Goal: Check status: Check status

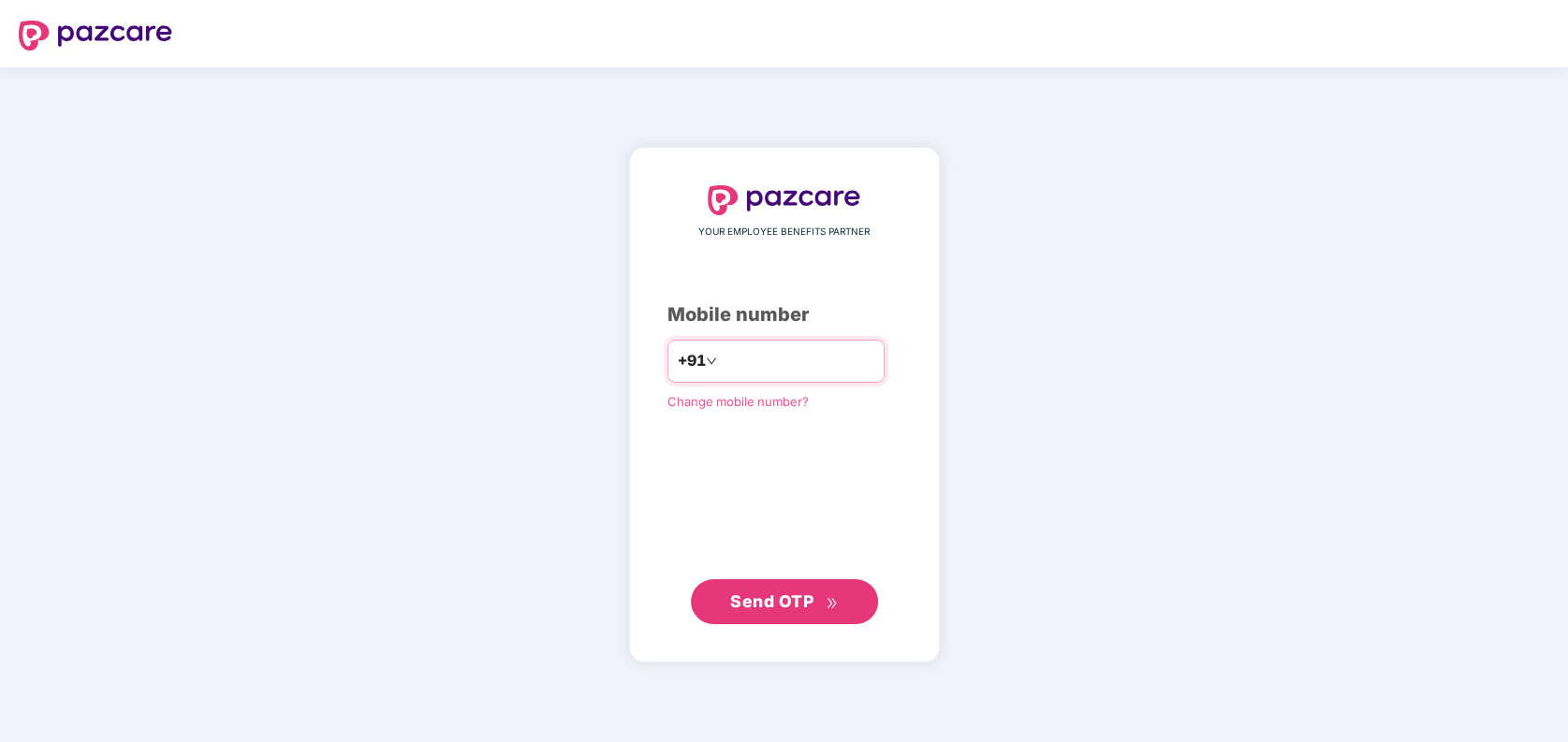
type input "**********"
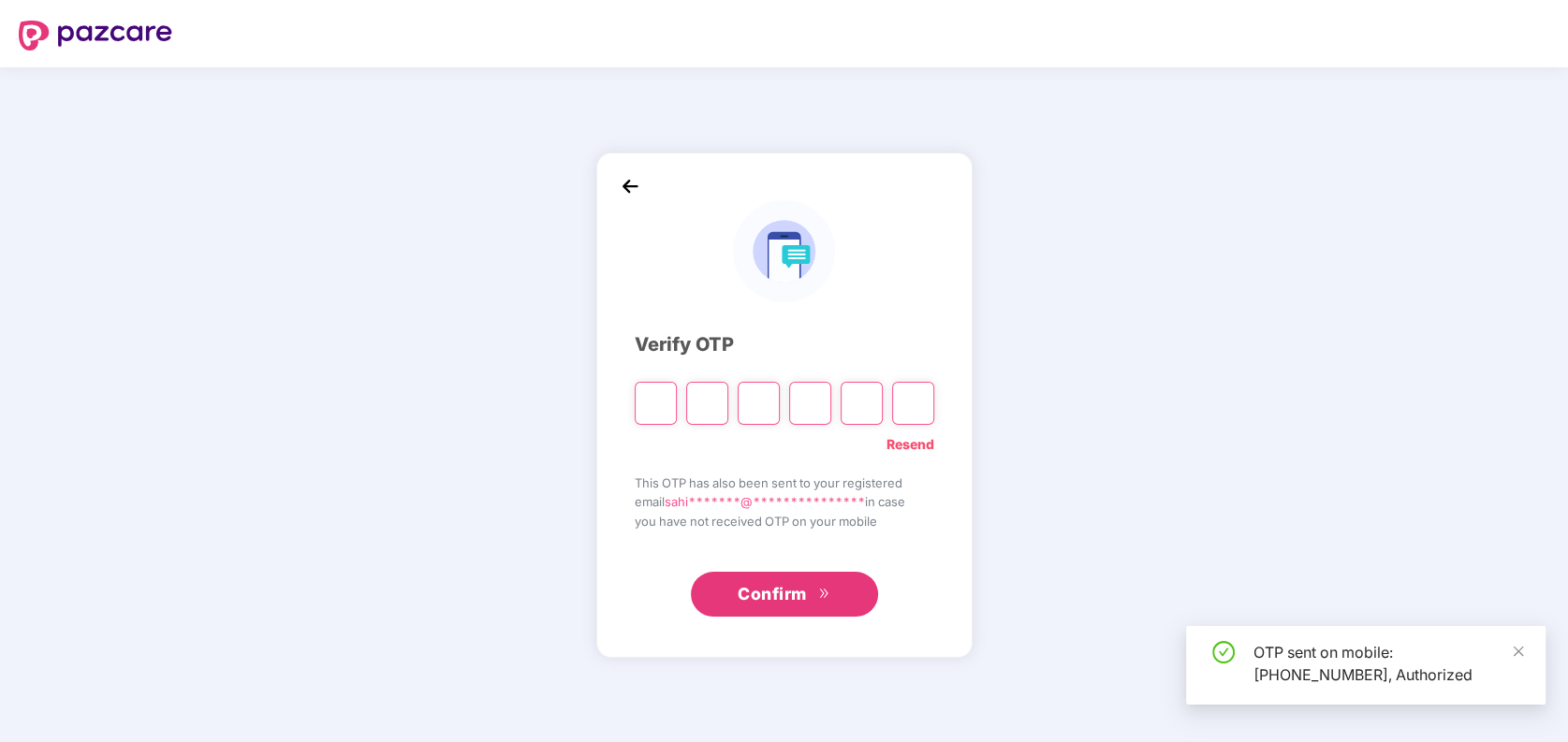
click at [659, 410] on input "Please enter verification code. Digit 1" at bounding box center [656, 403] width 43 height 43
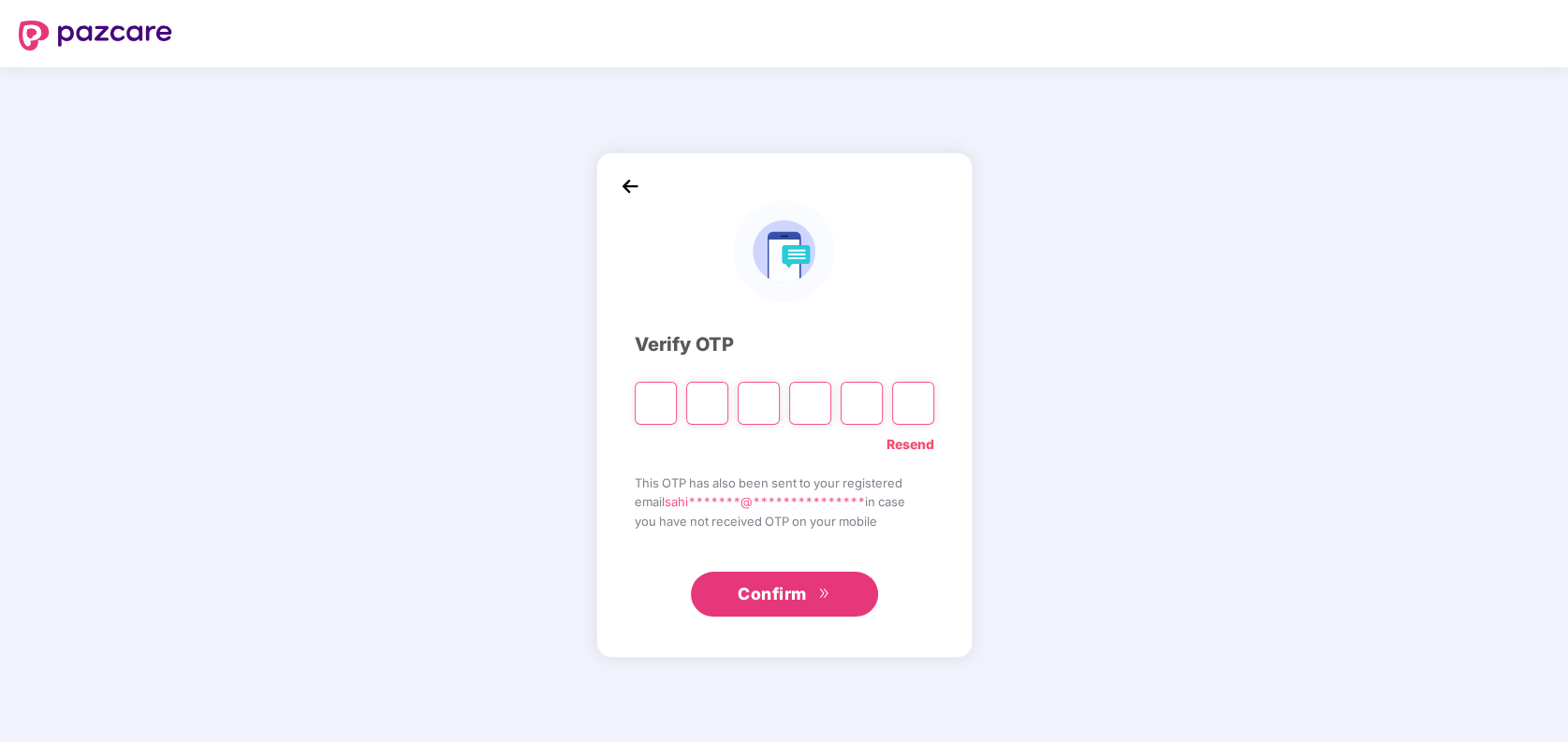
type input "*"
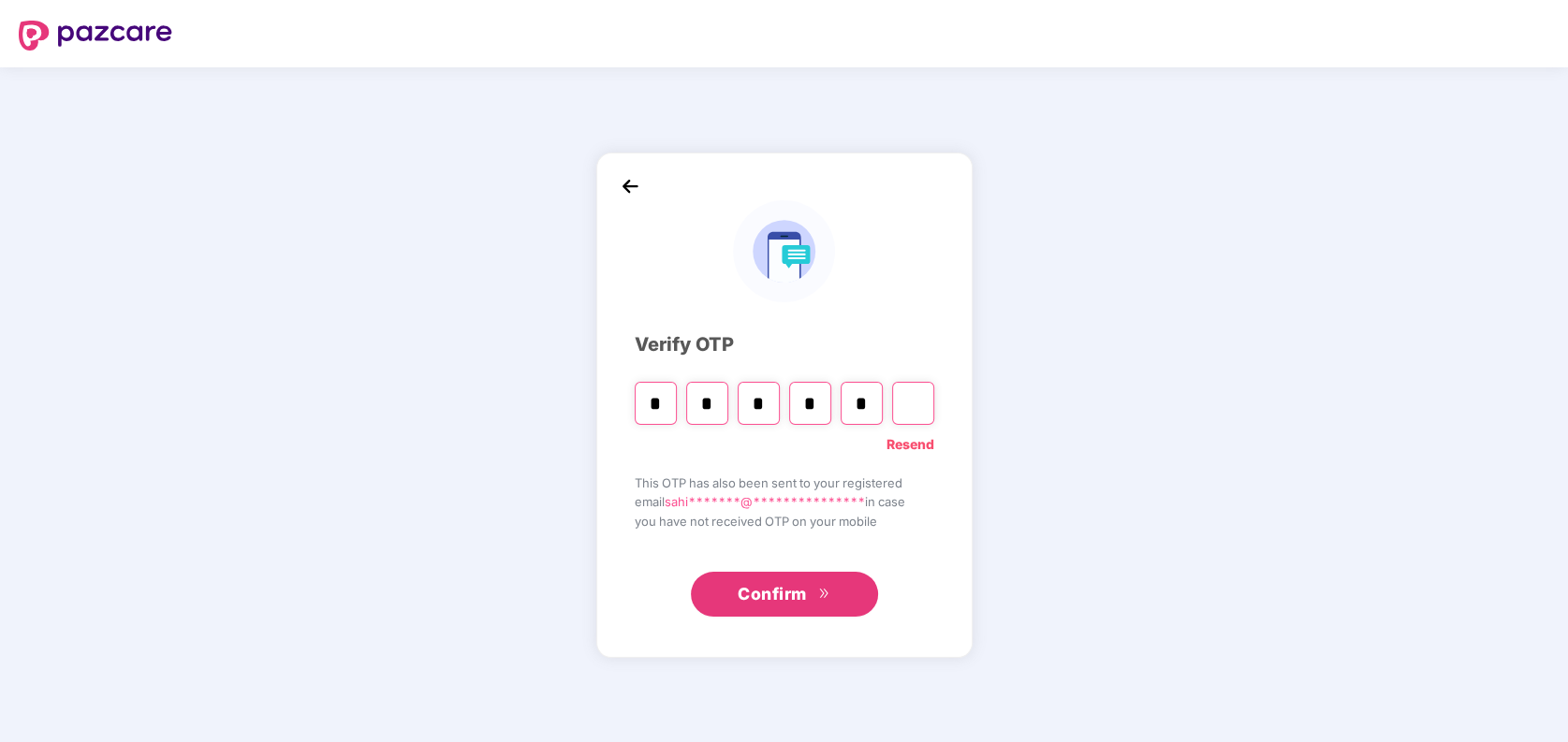
type input "*"
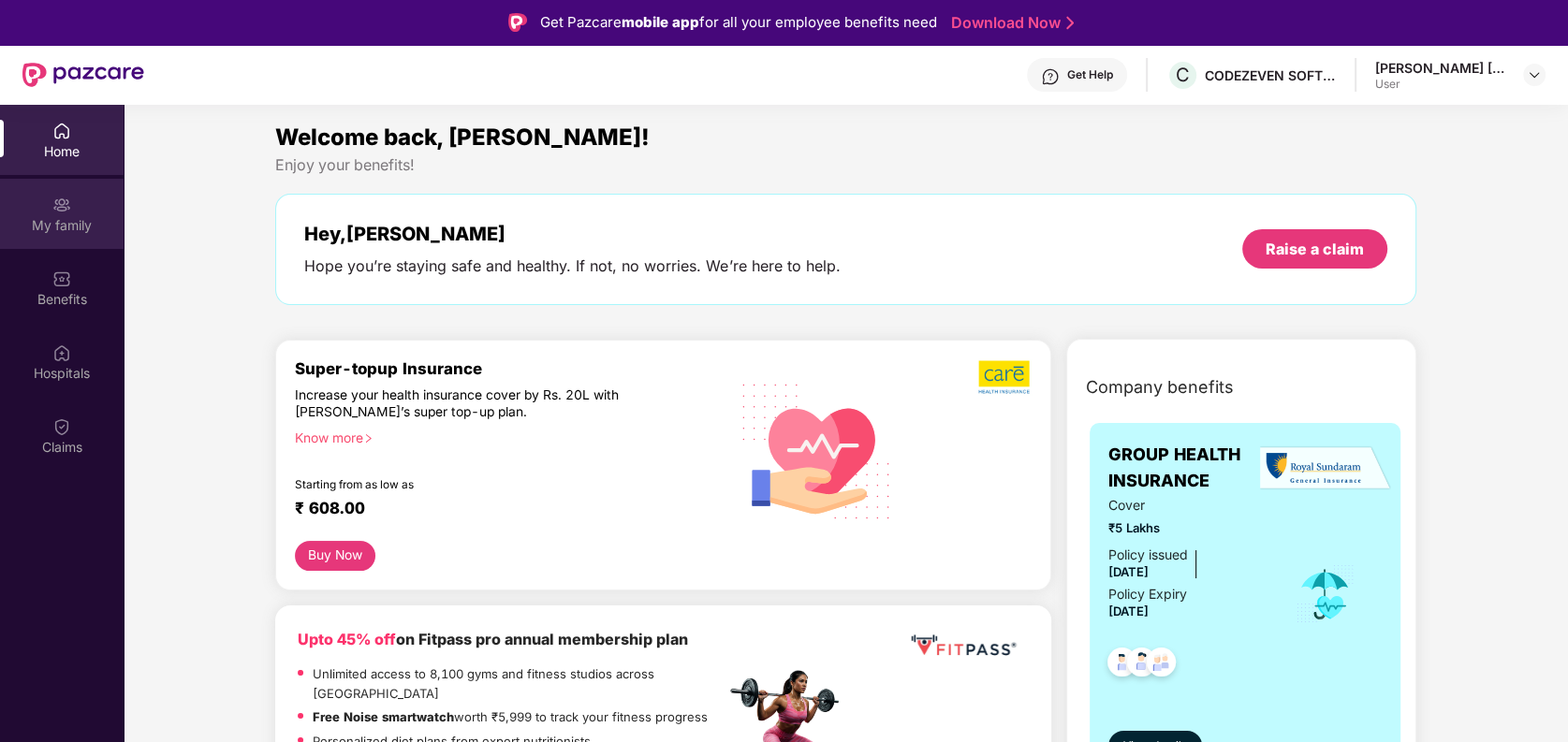
click at [40, 226] on div "My family" at bounding box center [62, 225] width 124 height 18
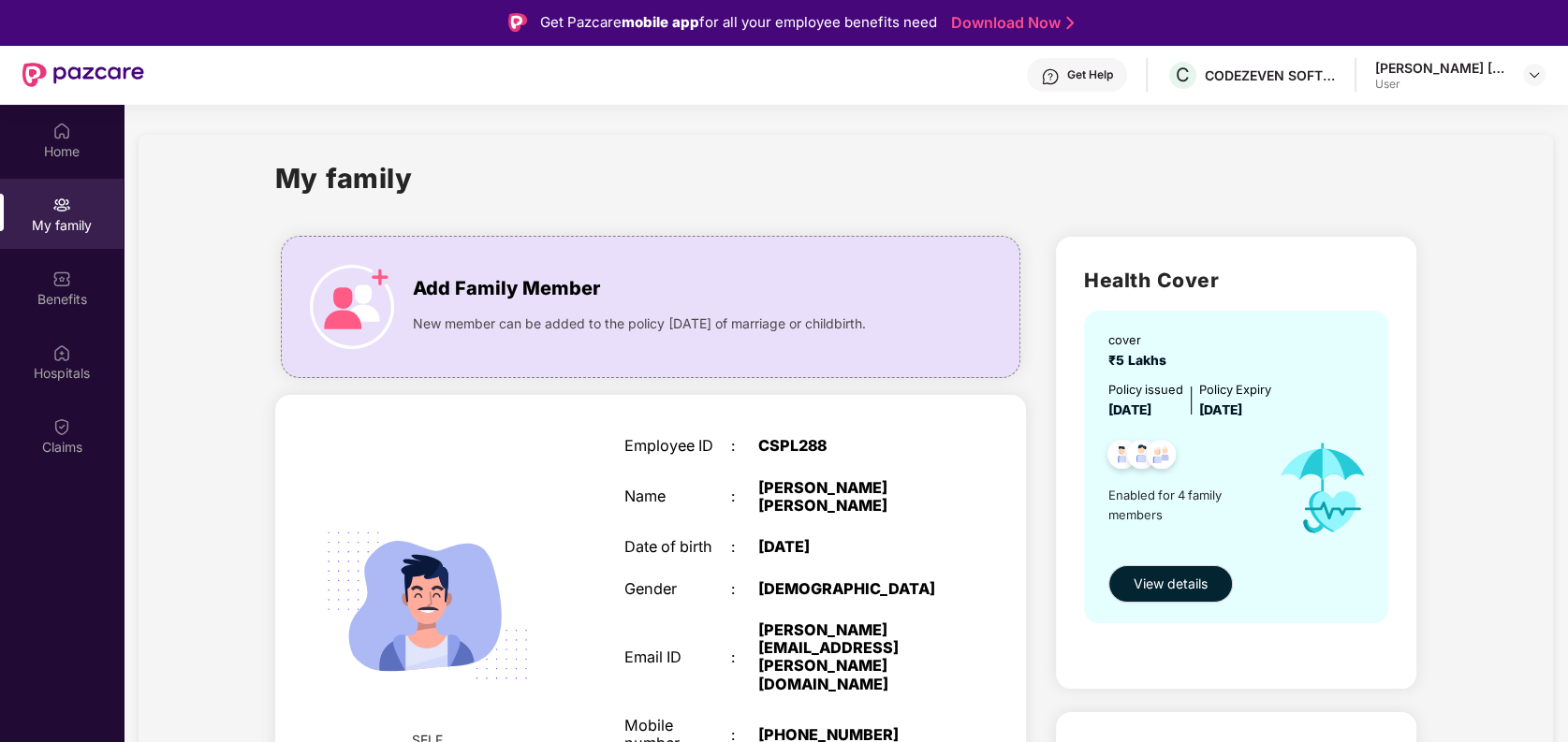
drag, startPoint x: 1373, startPoint y: 0, endPoint x: 932, endPoint y: 181, distance: 476.7
click at [930, 166] on div "My family" at bounding box center [845, 189] width 1141 height 65
click at [1165, 580] on span "View details" at bounding box center [1170, 584] width 74 height 20
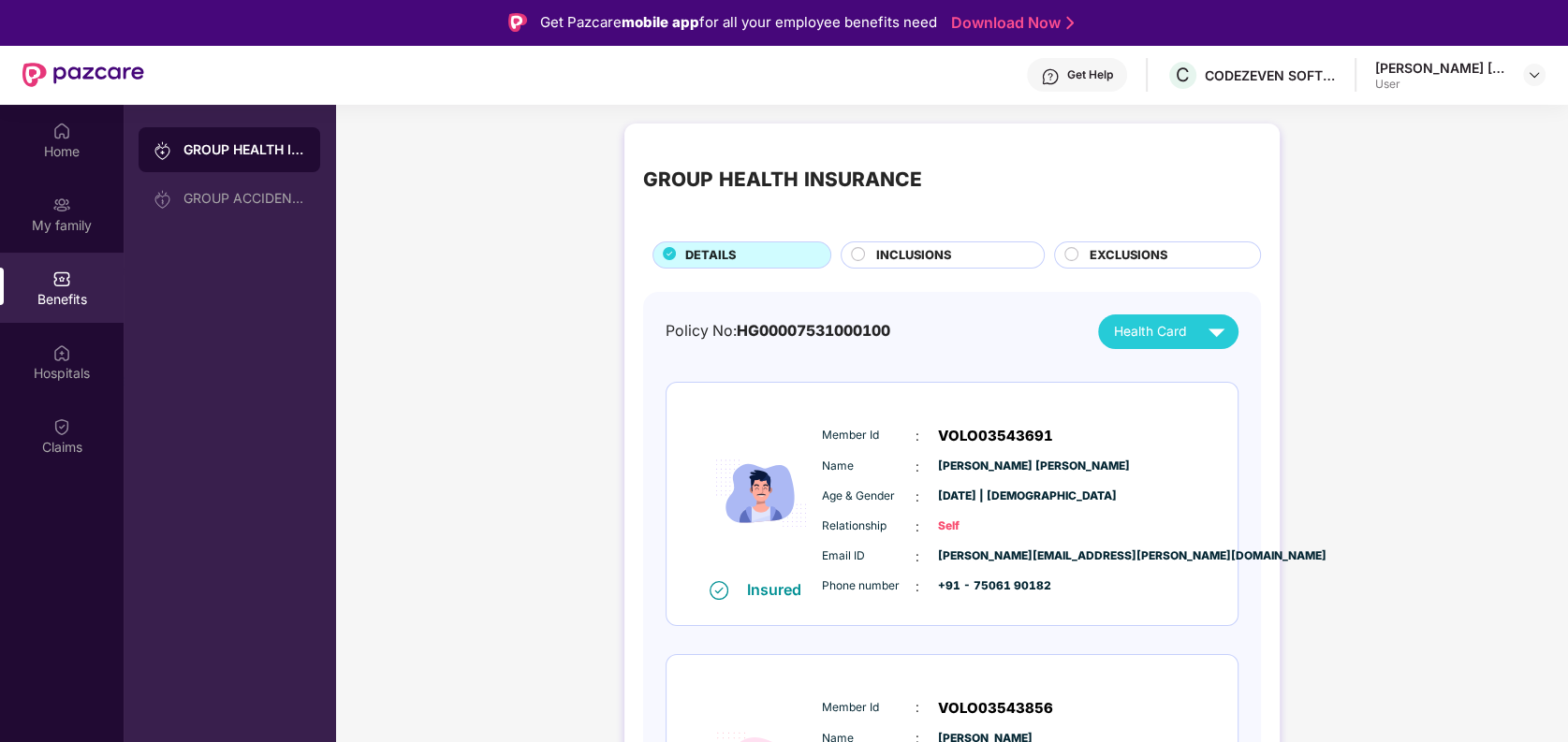
click at [940, 252] on span "INCLUSIONS" at bounding box center [913, 255] width 75 height 18
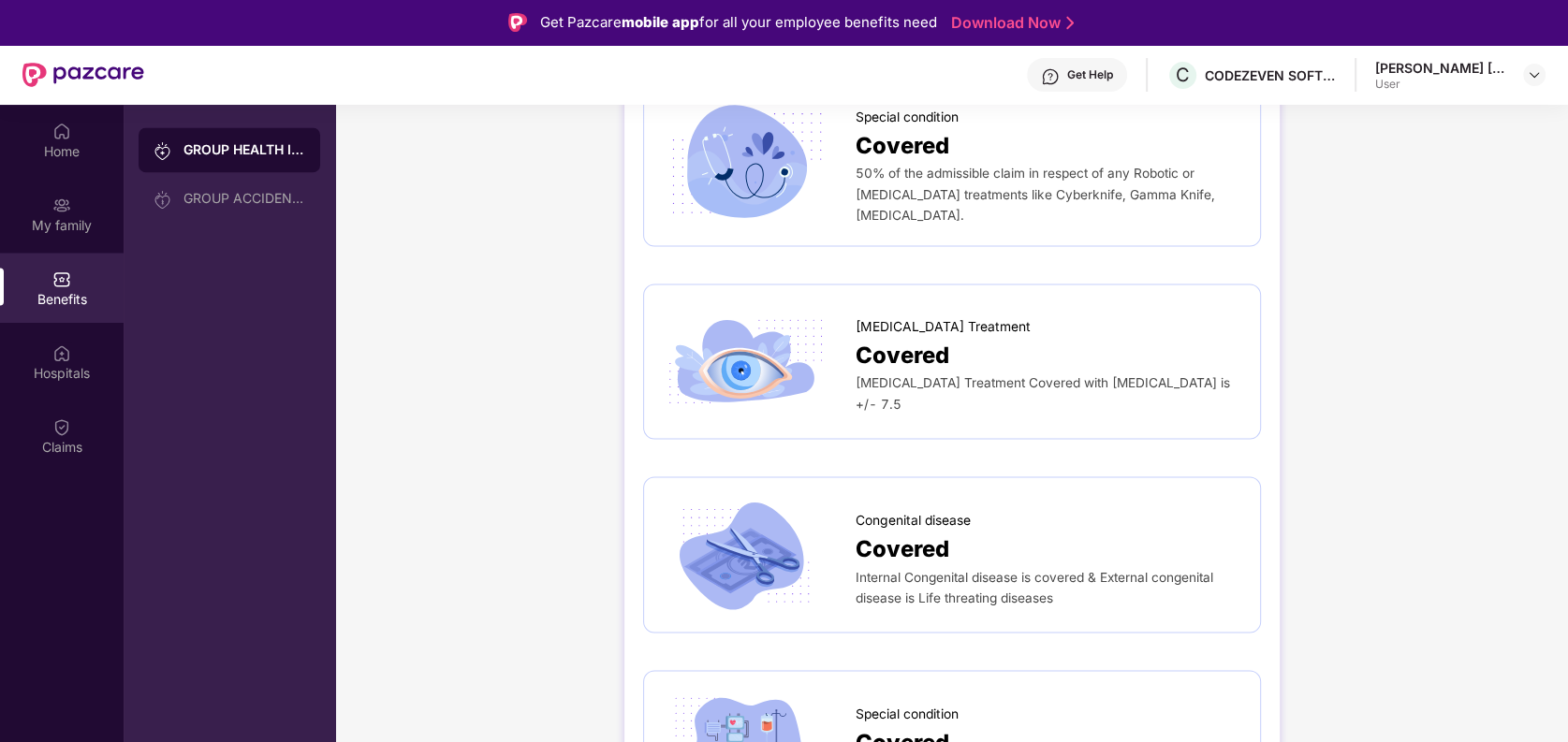
scroll to position [2995, 0]
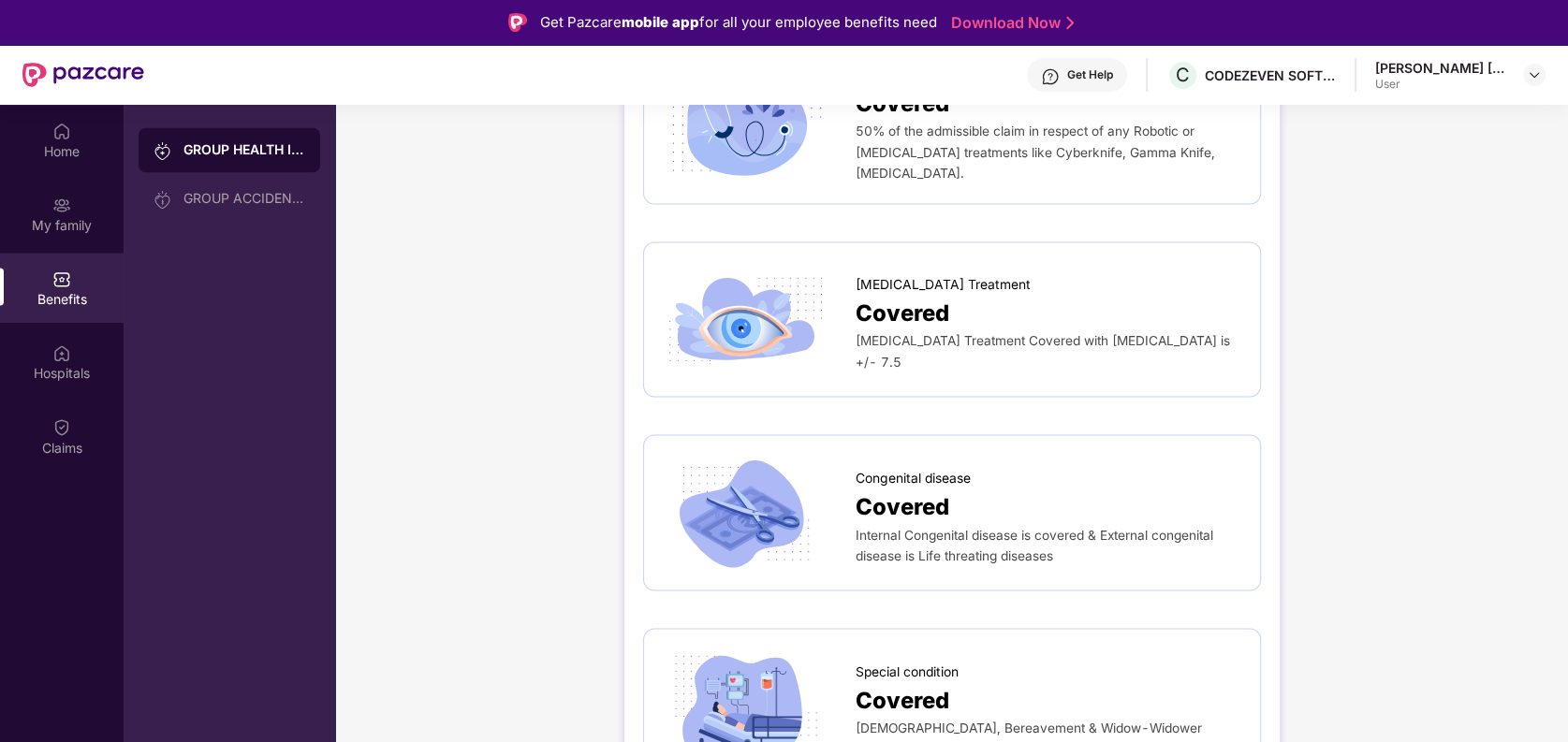
click at [951, 309] on div "Covered" at bounding box center [1047, 313] width 385 height 35
click at [852, 295] on div at bounding box center [759, 319] width 193 height 117
